Goal: Task Accomplishment & Management: Manage account settings

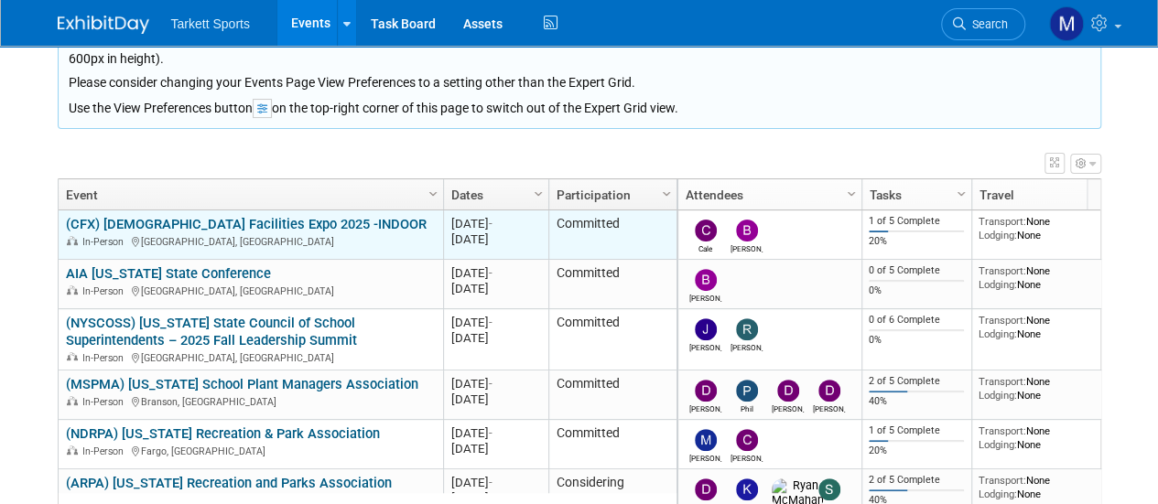
click at [275, 227] on link "(CFX) [DEMOGRAPHIC_DATA] Facilities Expo 2025 -INDOOR" at bounding box center [246, 224] width 361 height 16
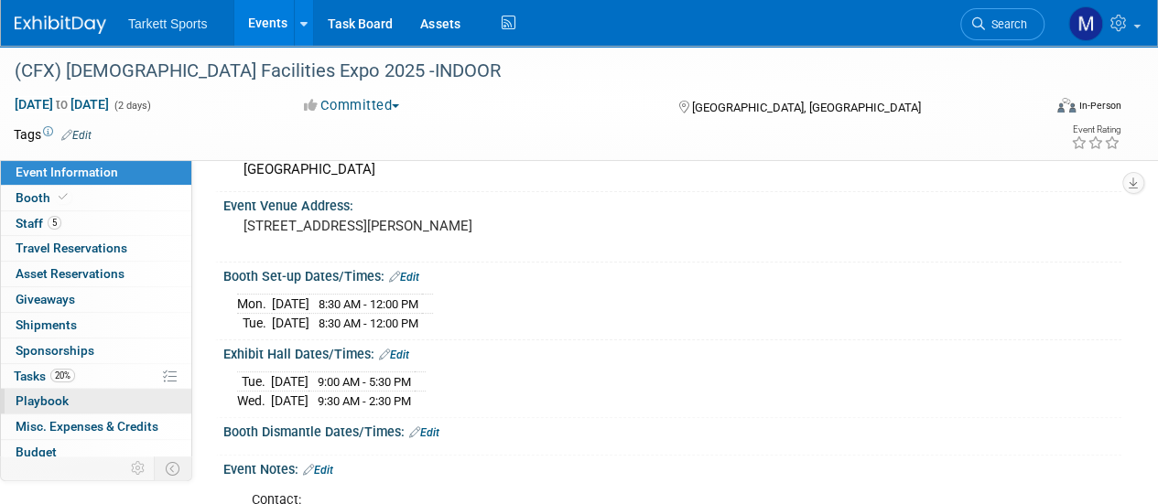
scroll to position [37, 0]
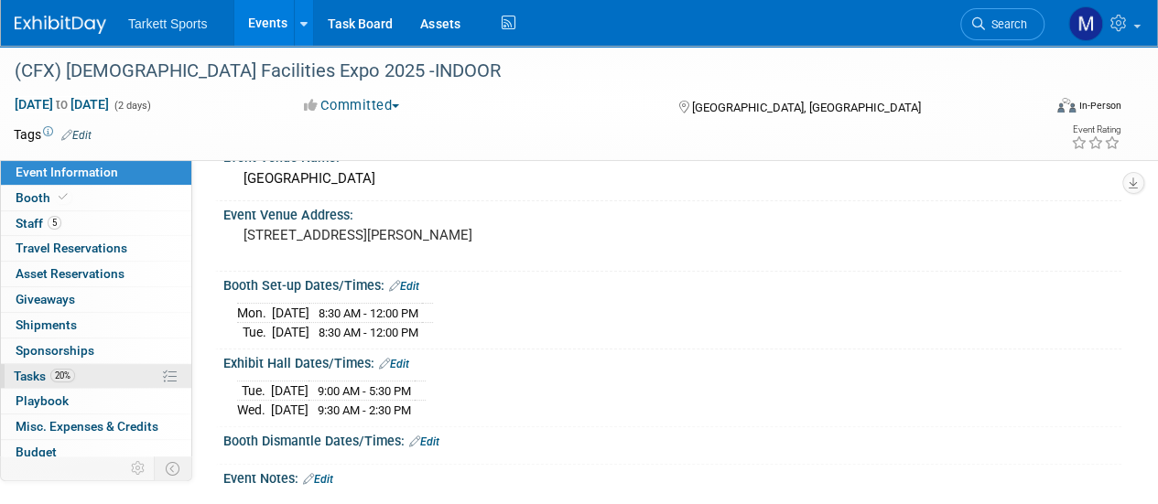
click at [102, 371] on link "20% Tasks 20%" at bounding box center [96, 376] width 190 height 25
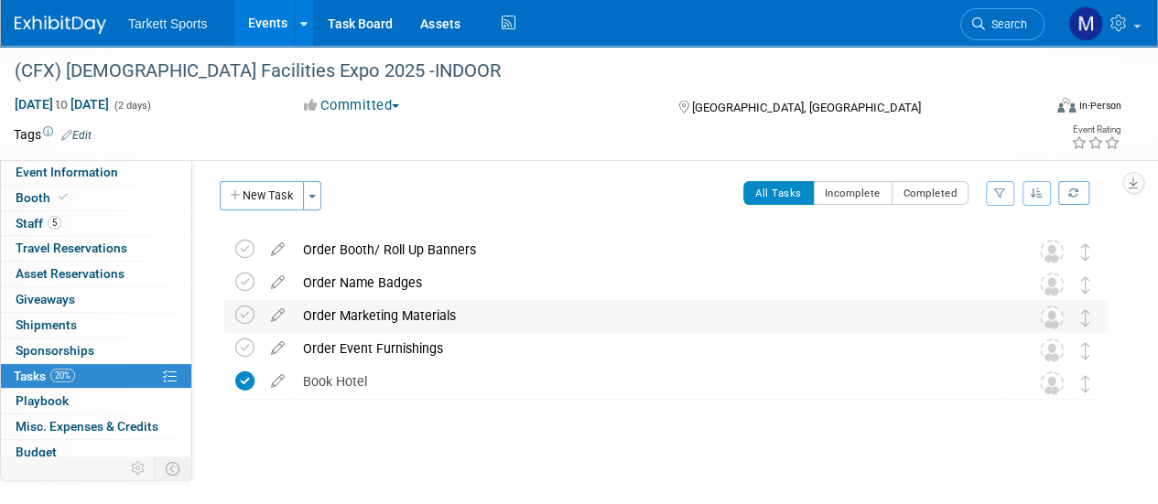
scroll to position [0, 0]
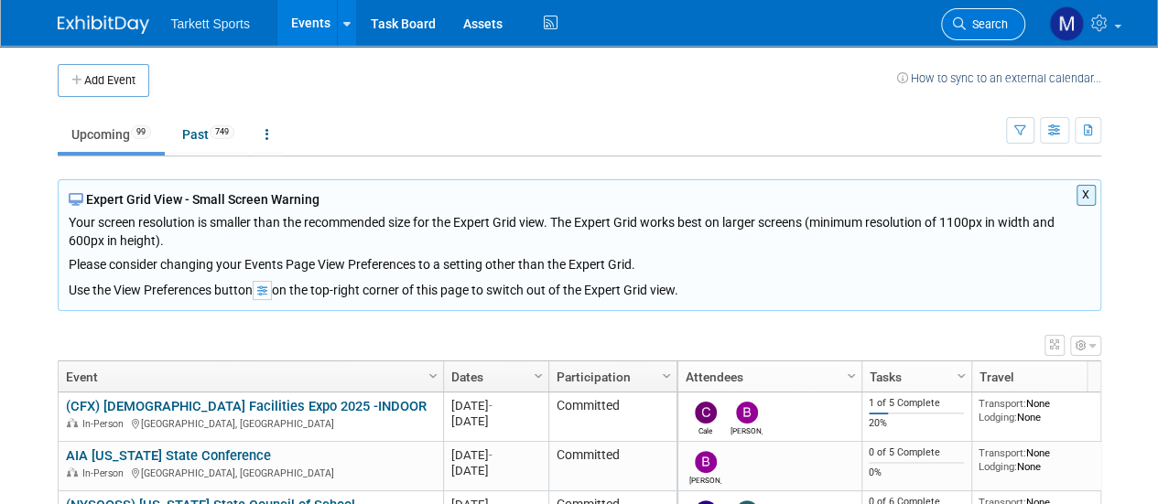
click at [967, 23] on span "Search" at bounding box center [986, 24] width 42 height 14
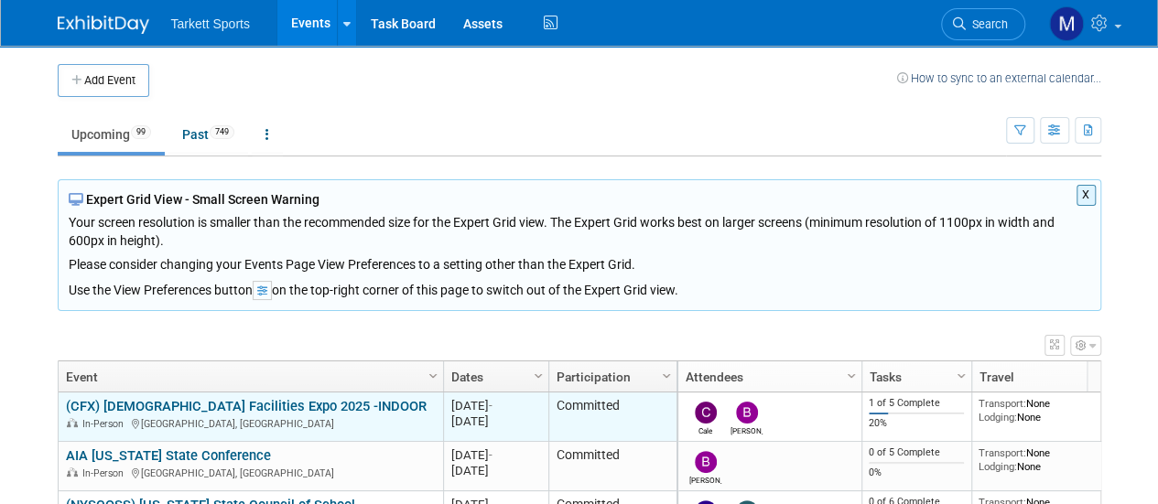
click at [144, 400] on link "(CFX) [DEMOGRAPHIC_DATA] Facilities Expo 2025 -INDOOR" at bounding box center [246, 406] width 361 height 16
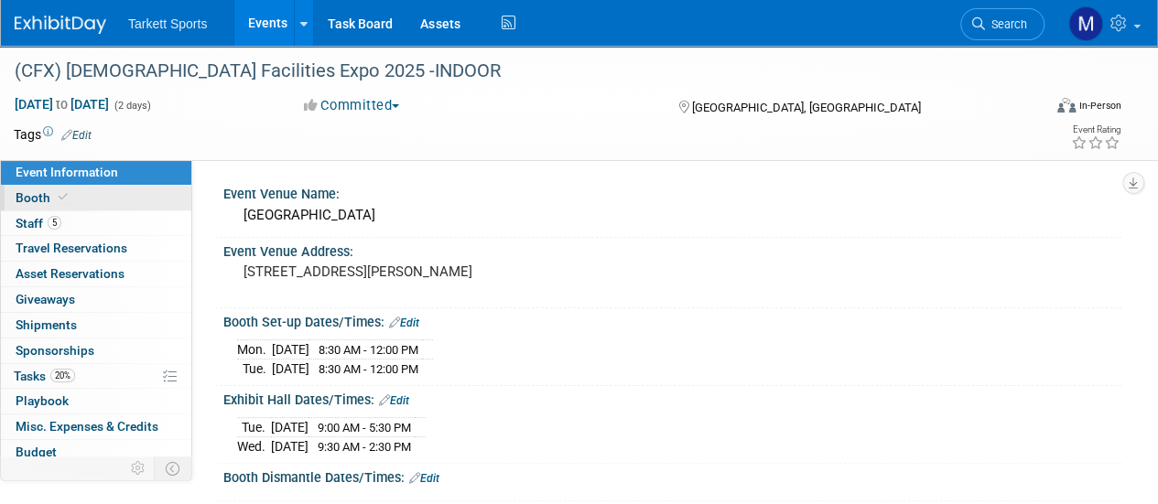
click at [97, 207] on link "Booth" at bounding box center [96, 198] width 190 height 25
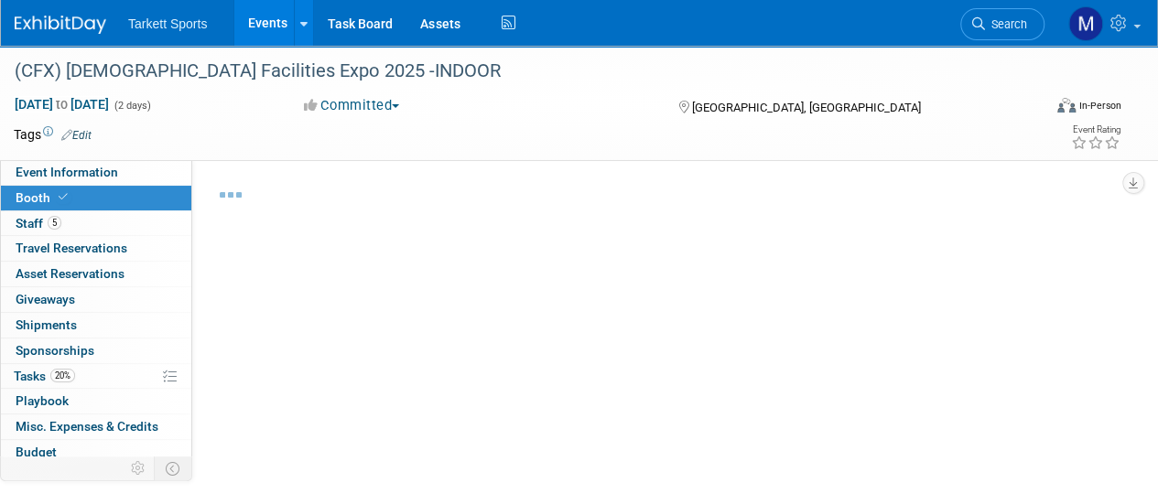
select select "Indoor"
